Goal: Task Accomplishment & Management: Manage account settings

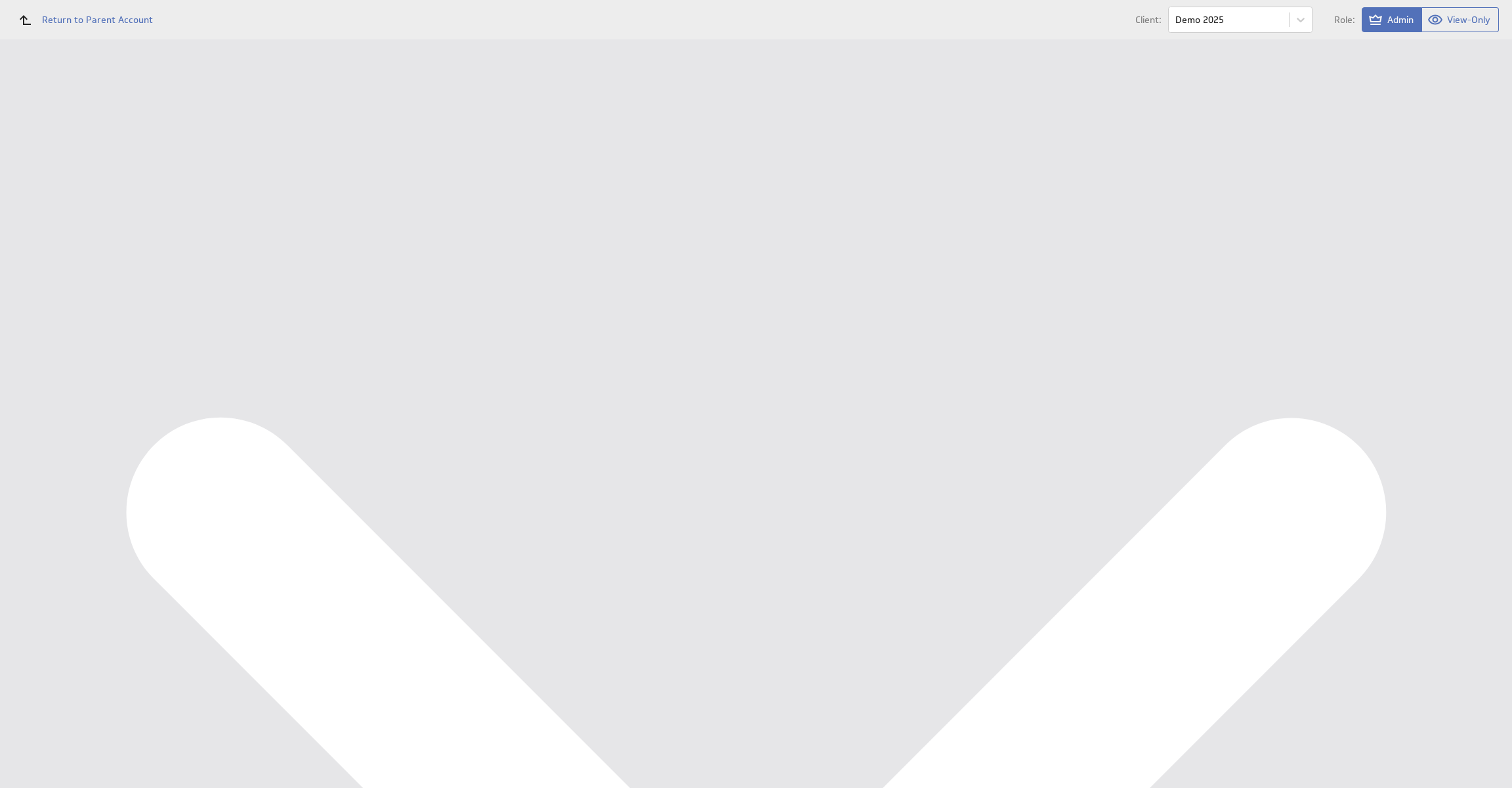
click at [94, 256] on div "Data Sources" at bounding box center [85, 257] width 108 height 14
click at [582, 313] on button "Reconfigure Connection" at bounding box center [545, 307] width 97 height 15
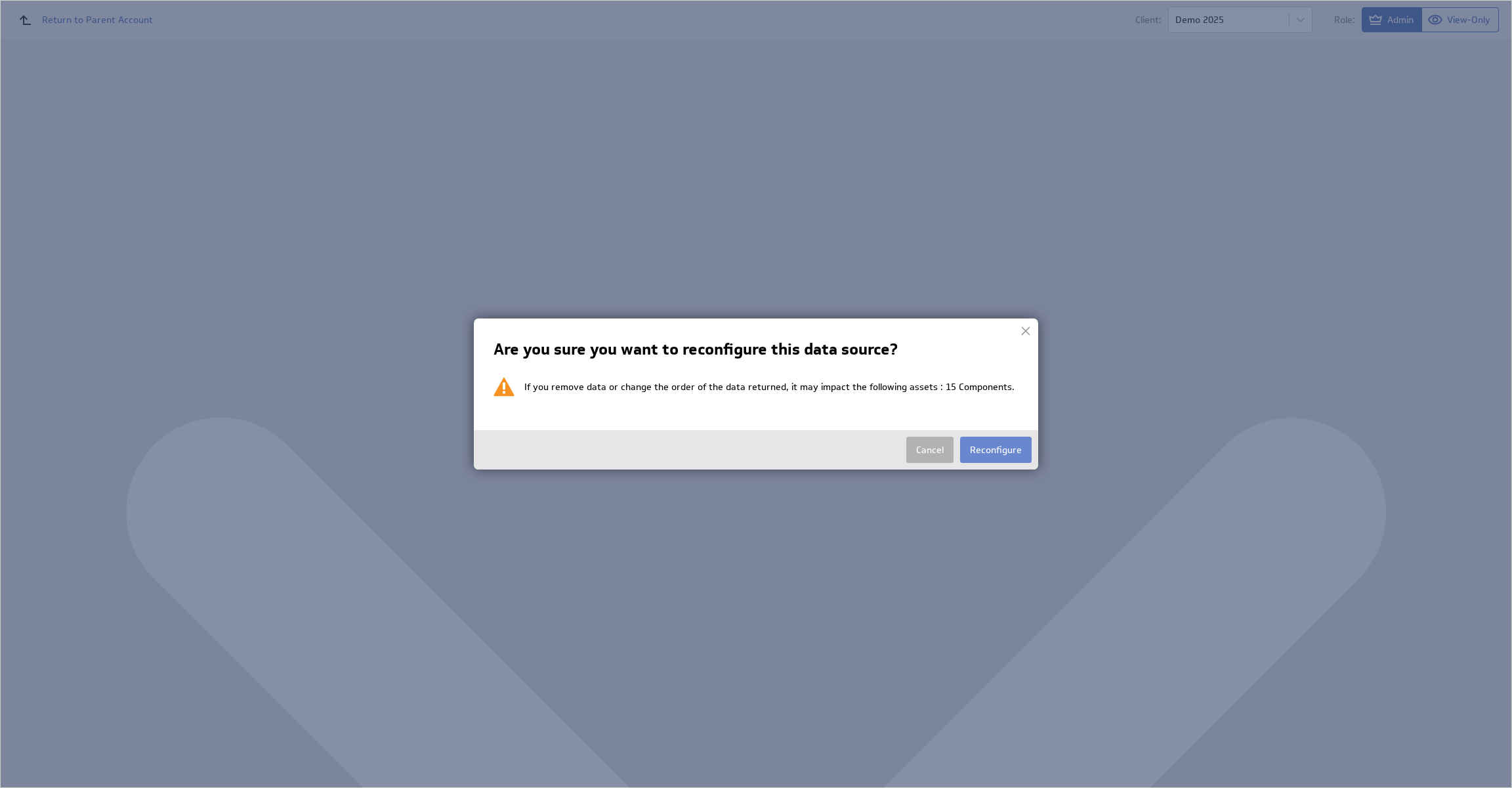
click at [984, 446] on button "Reconfigure" at bounding box center [995, 449] width 71 height 26
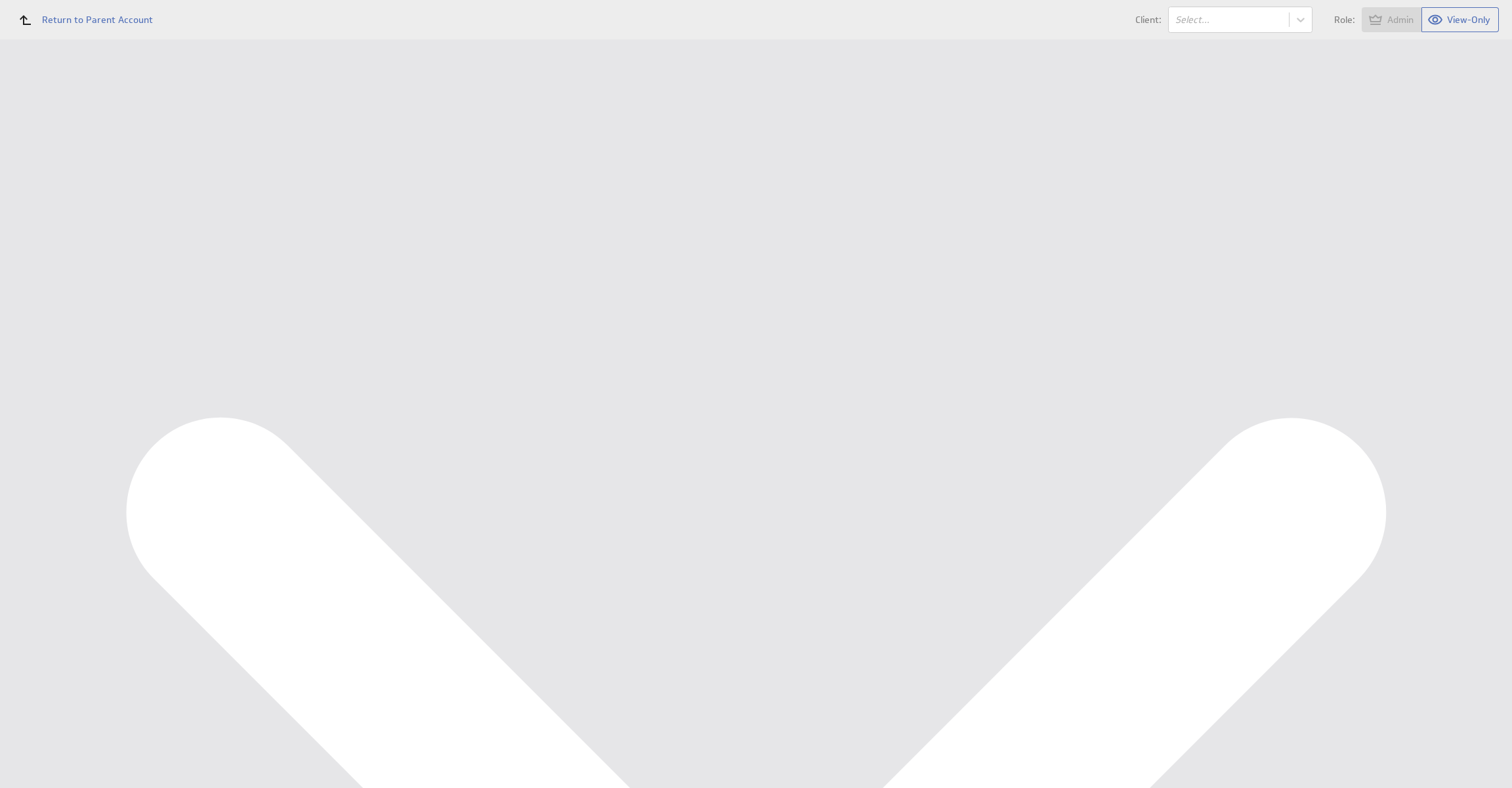
click at [308, 154] on button "Connect an account" at bounding box center [278, 157] width 164 height 31
type input "Ondernemersadviseurs B.V. @ Google created Aug 21, 2025 at 8:00 AM GMT"
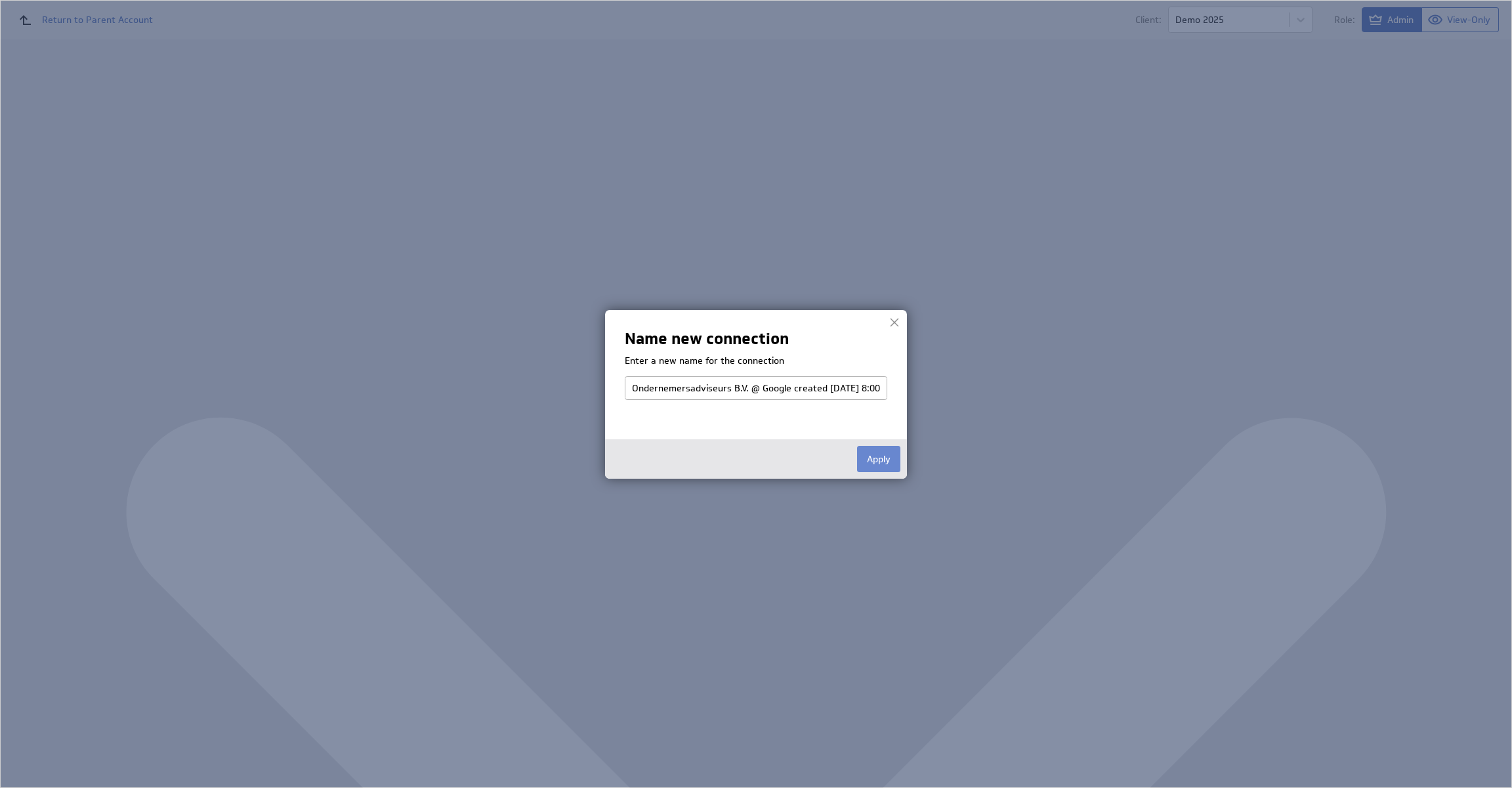
click at [872, 463] on button "Apply" at bounding box center [879, 458] width 44 height 26
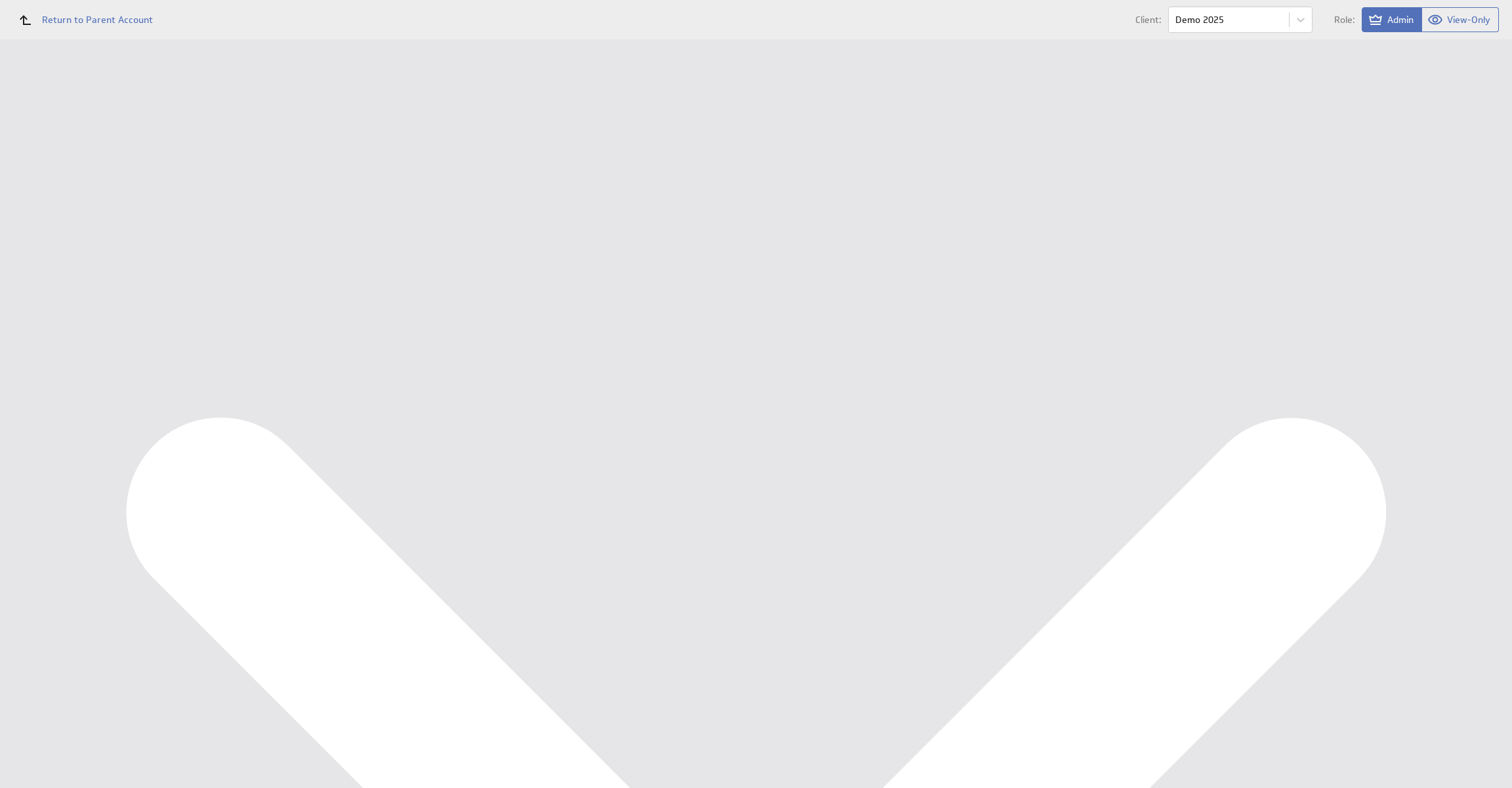
click at [615, 40] on div "Which account do you want to use? Google BigQuery Connect an account Cancel Con…" at bounding box center [841, 40] width 1341 height 0
select select "f74406ffcc21735a6d578cb5f8372466"
click at [307, 203] on div "Cancel Continue" at bounding box center [841, 203] width 1289 height 26
click at [301, 203] on input "Continue" at bounding box center [279, 203] width 57 height 26
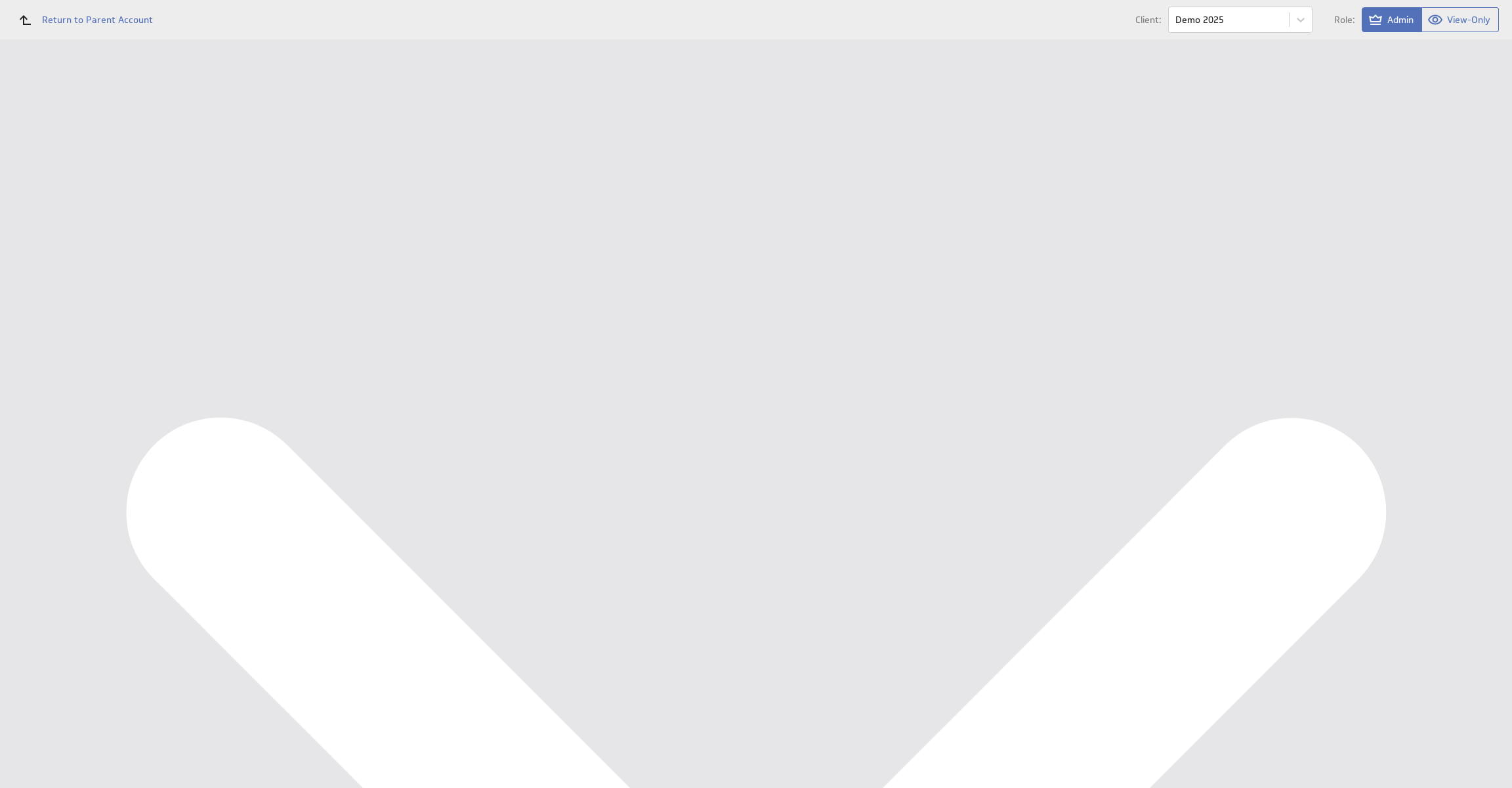
click at [275, 759] on input "Done" at bounding box center [271, 745] width 42 height 26
click at [879, 417] on td "Aug 21, 2025 10:02 AM View Refresh Info" at bounding box center [1010, 405] width 951 height 26
click at [532, 320] on td at bounding box center [945, 313] width 1083 height 22
click at [540, 328] on button "Reconfigure Connection" at bounding box center [545, 331] width 97 height 15
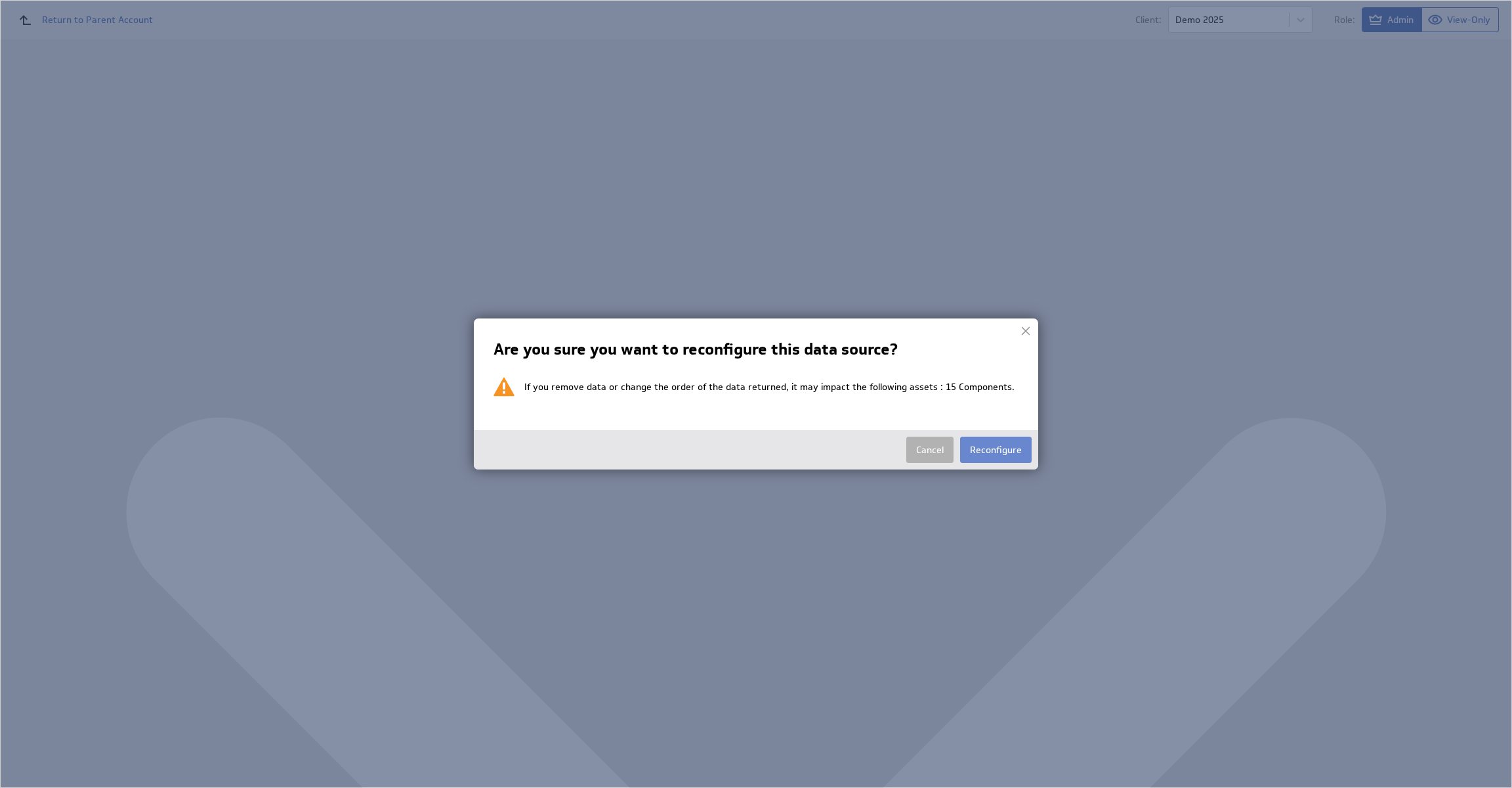
click at [1005, 457] on button "Reconfigure" at bounding box center [995, 449] width 71 height 26
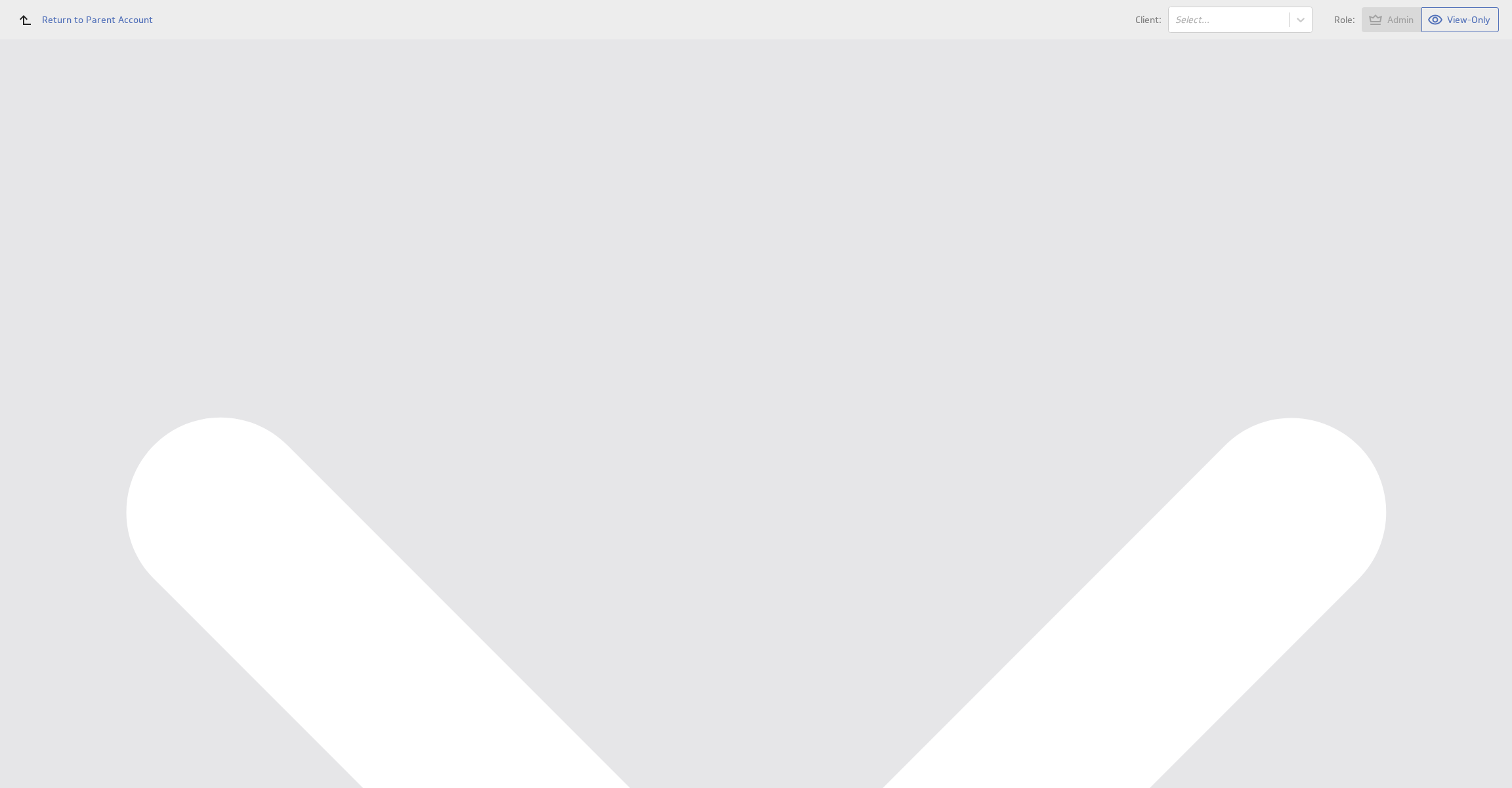
select select "f74406ffcc21735a6d578cb5f8372466"
click at [367, 156] on select "Select account Ondernemersadviseurs B.V. @ Google created Aug 21, 2025 at 8:00 …" at bounding box center [288, 154] width 184 height 24
click at [302, 214] on div "Which account do you want to use? Google BigQuery Select account Ondernemersadv…" at bounding box center [841, 140] width 1315 height 177
click at [301, 214] on input "Continue" at bounding box center [279, 203] width 57 height 26
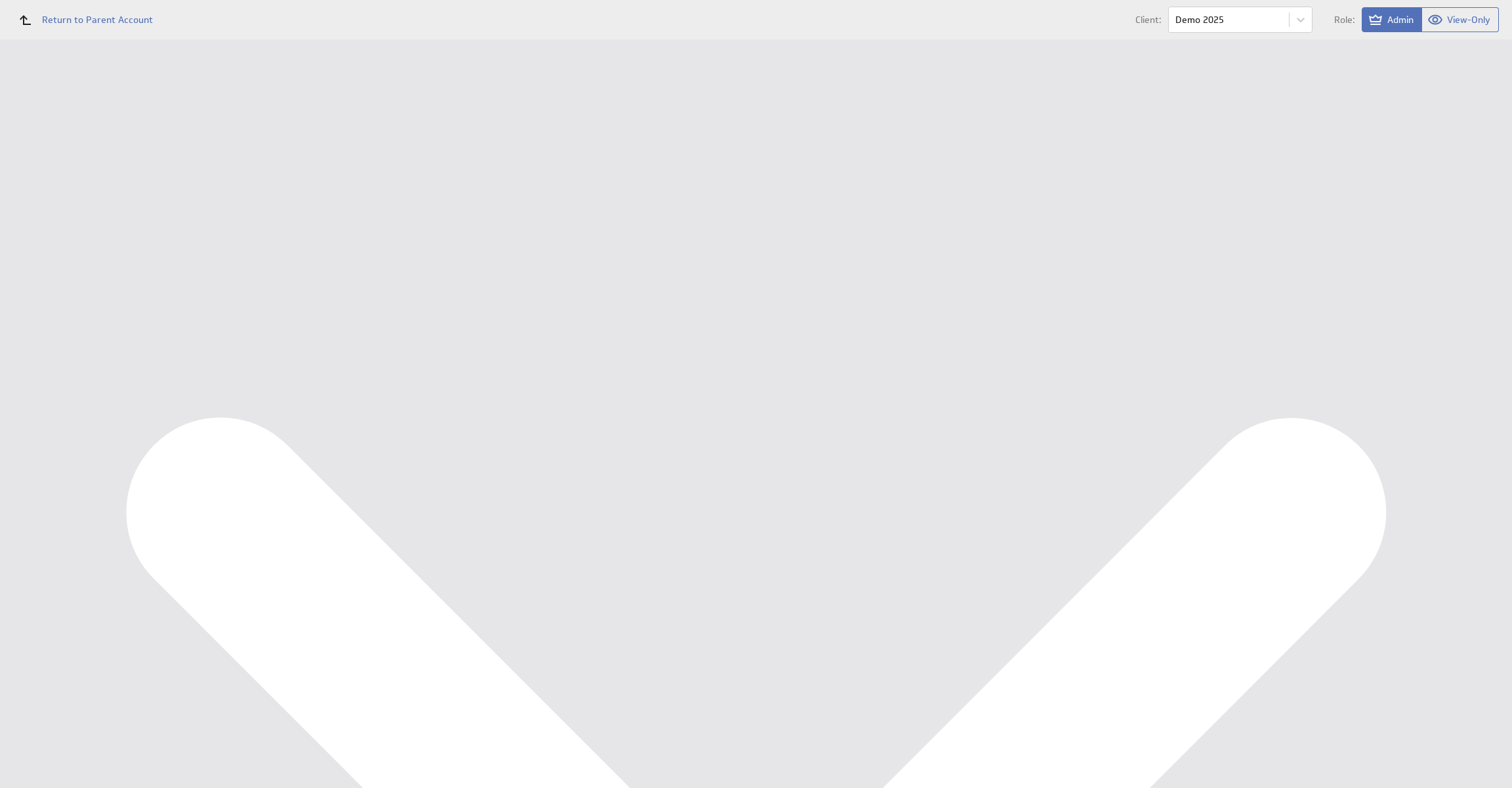
click at [266, 757] on input "Done" at bounding box center [271, 743] width 42 height 26
click at [198, 77] on link at bounding box center [206, 78] width 19 height 19
click at [558, 307] on button "Reconfigure Connection" at bounding box center [545, 307] width 97 height 15
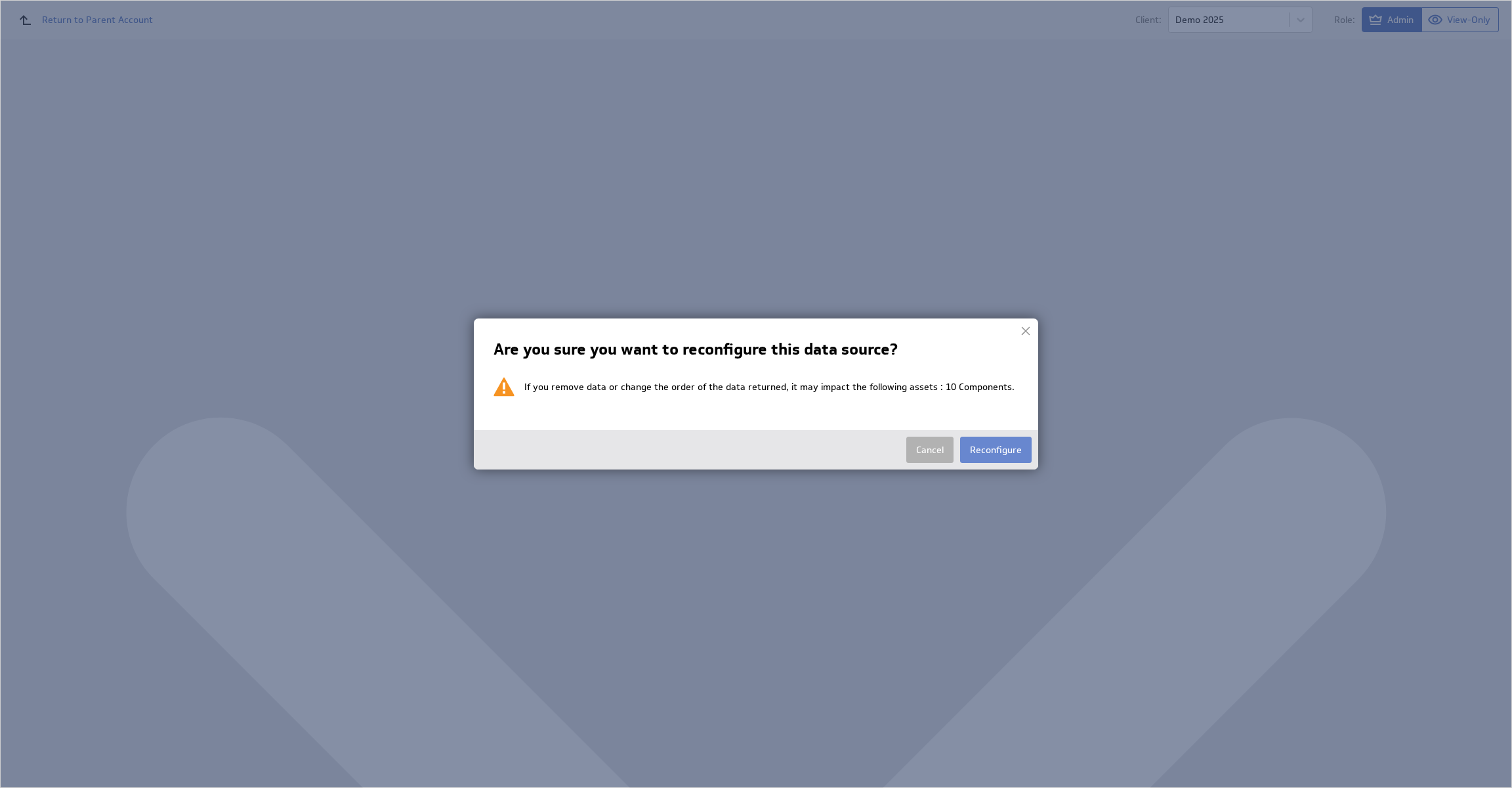
click at [988, 445] on button "Reconfigure" at bounding box center [995, 449] width 71 height 26
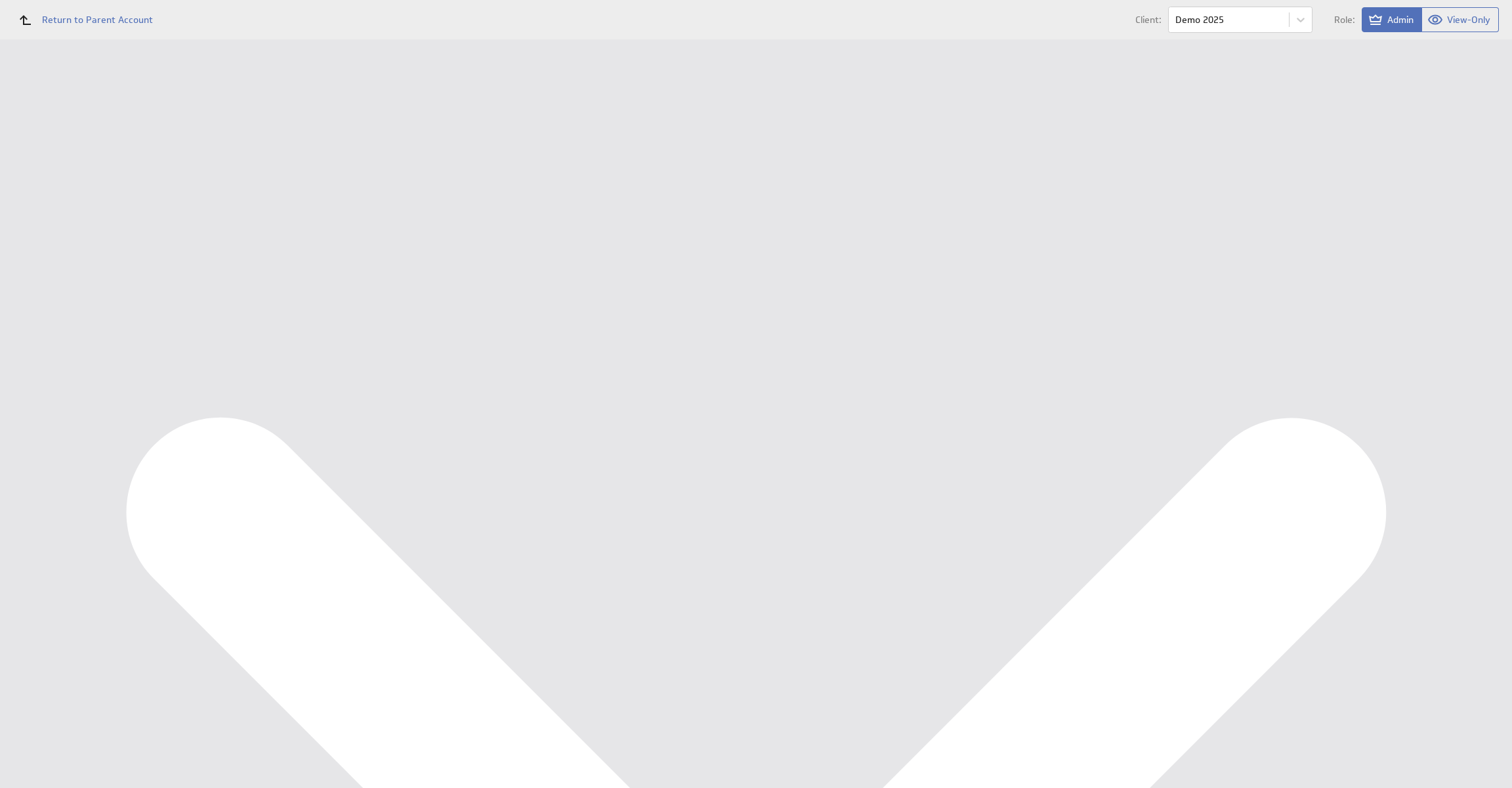
click at [261, 159] on select "Select account Ondernemersadviseurs B.V. @ Google created Aug 21, 2025 at 8:00 …" at bounding box center [288, 154] width 184 height 24
select select "f74406ffcc21735a6d578cb5f8372466"
click at [293, 204] on input "Continue" at bounding box center [279, 203] width 57 height 26
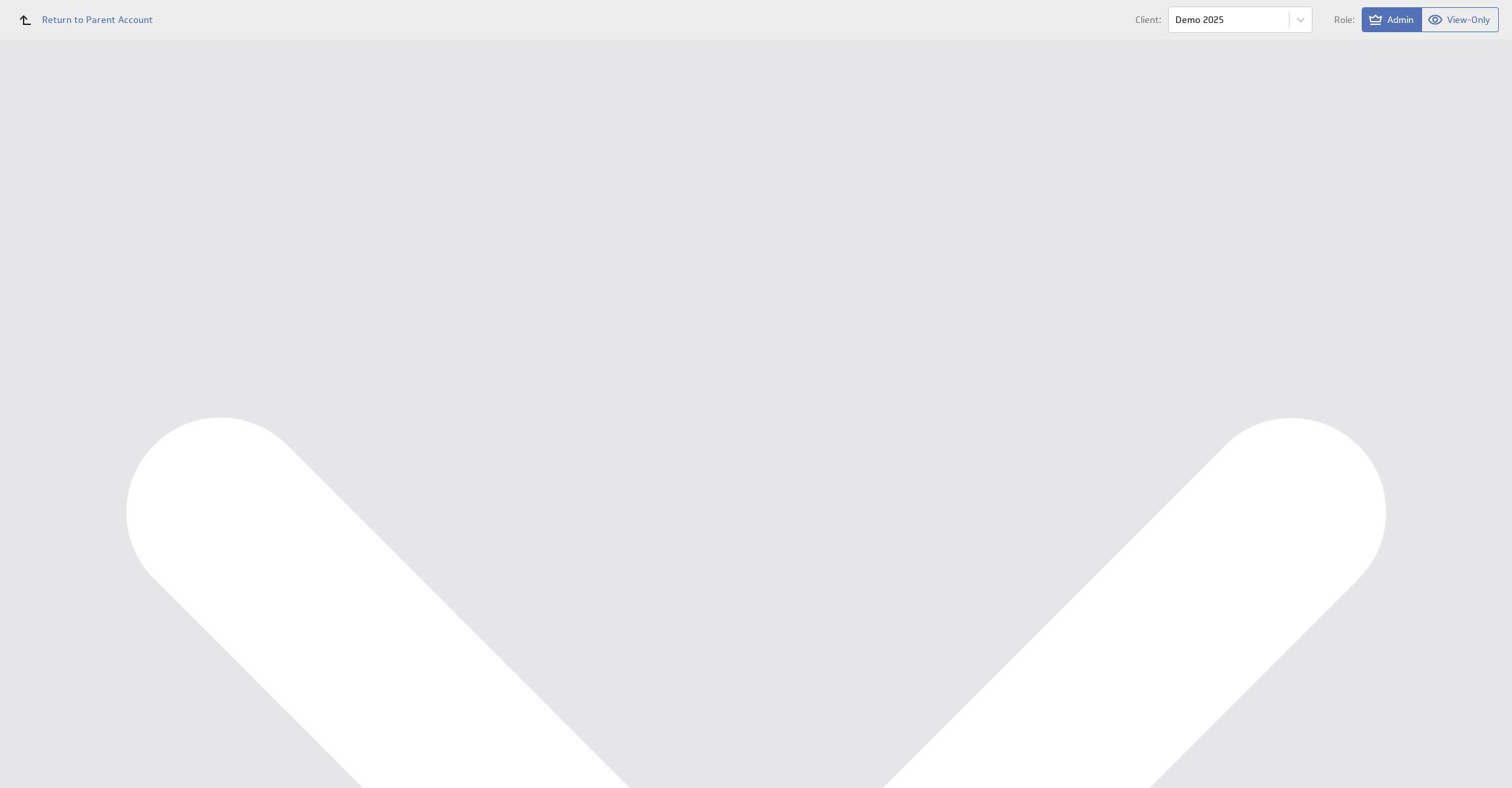
click at [271, 707] on input "Done" at bounding box center [271, 694] width 42 height 26
click at [89, 265] on div "Data Sources" at bounding box center [85, 257] width 108 height 14
click at [536, 40] on div "Import New data source Data Sources Warm Up Refresh not set Edit Queue for refr…" at bounding box center [841, 40] width 1341 height 0
